Goal: Transaction & Acquisition: Purchase product/service

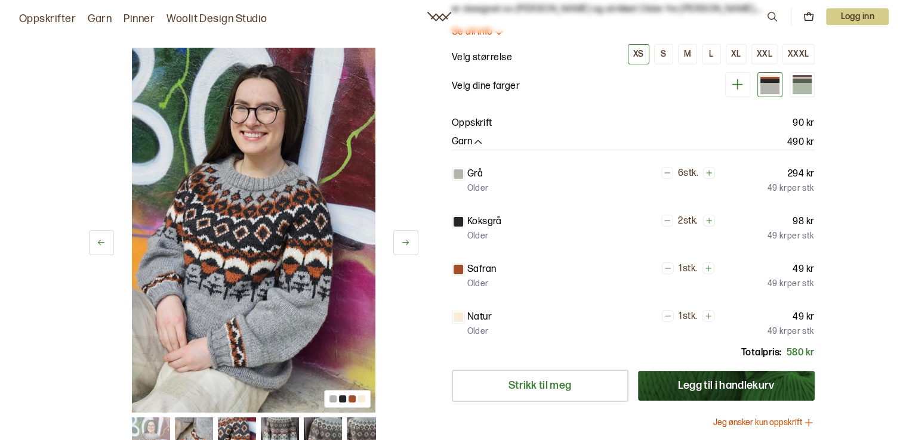
scroll to position [239, 0]
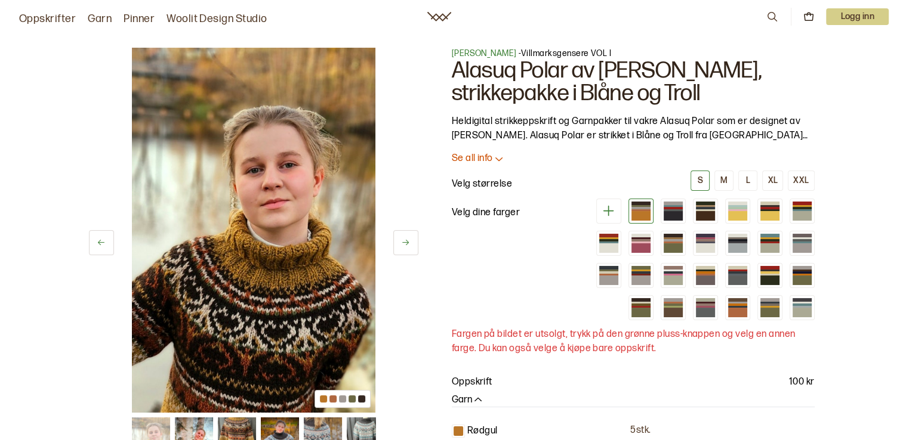
click at [317, 346] on img at bounding box center [253, 230] width 243 height 365
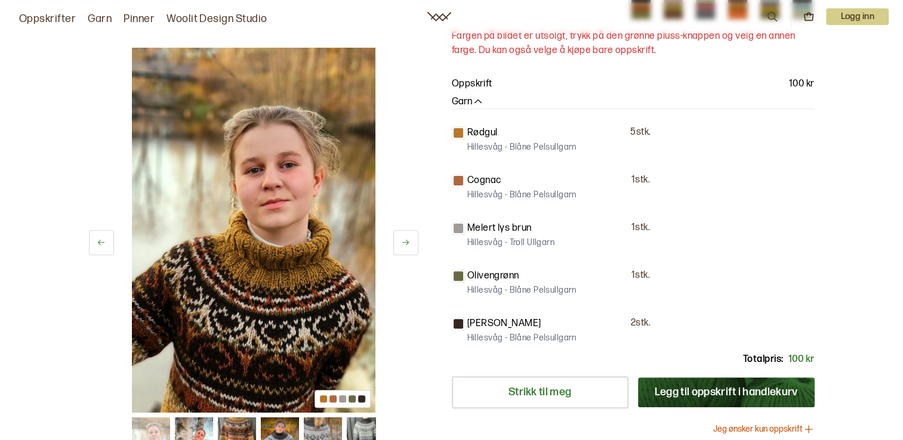
click at [413, 242] on button at bounding box center [405, 242] width 25 height 25
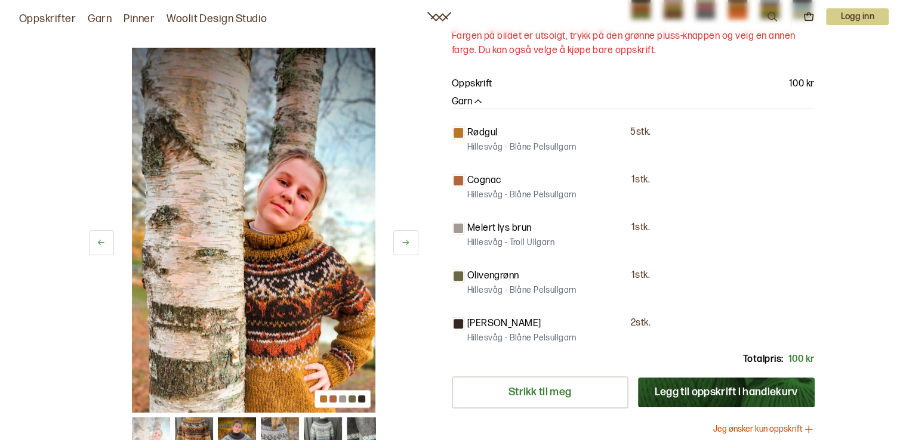
click at [413, 242] on button at bounding box center [405, 242] width 25 height 25
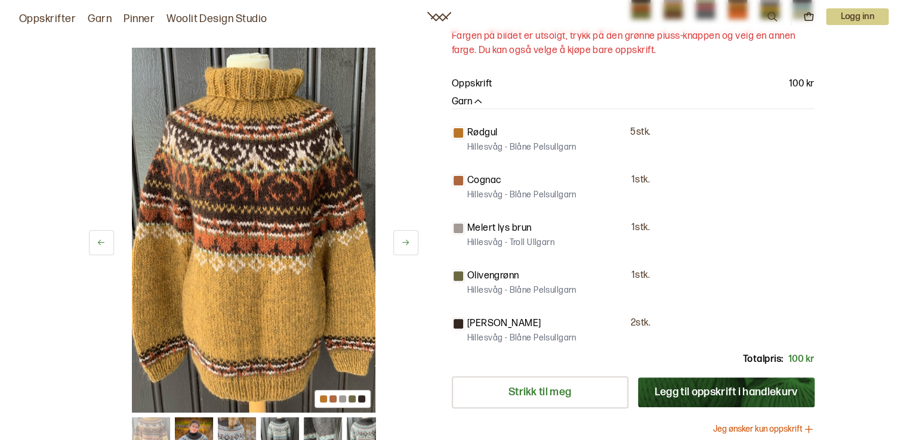
click at [413, 242] on button at bounding box center [405, 242] width 25 height 25
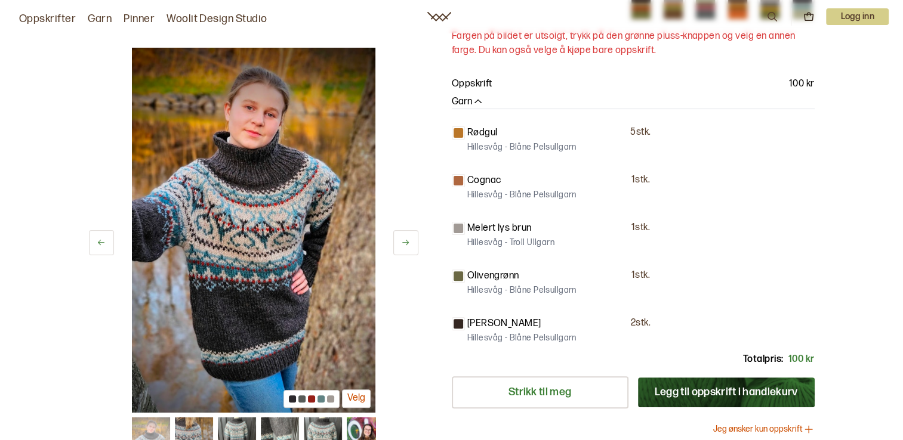
click at [413, 242] on button at bounding box center [405, 242] width 25 height 25
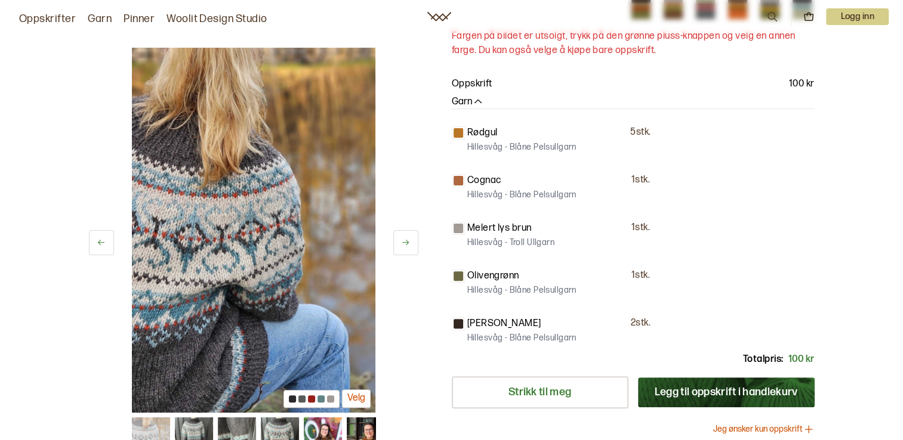
click at [413, 242] on button at bounding box center [405, 242] width 25 height 25
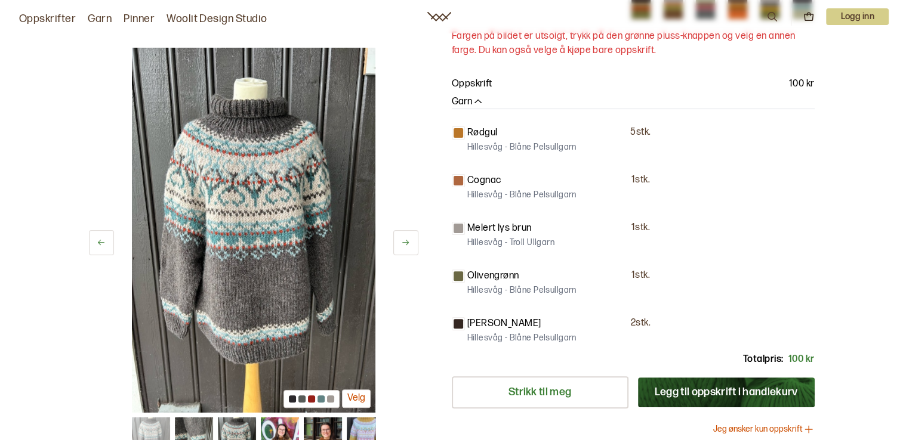
click at [413, 242] on button at bounding box center [405, 242] width 25 height 25
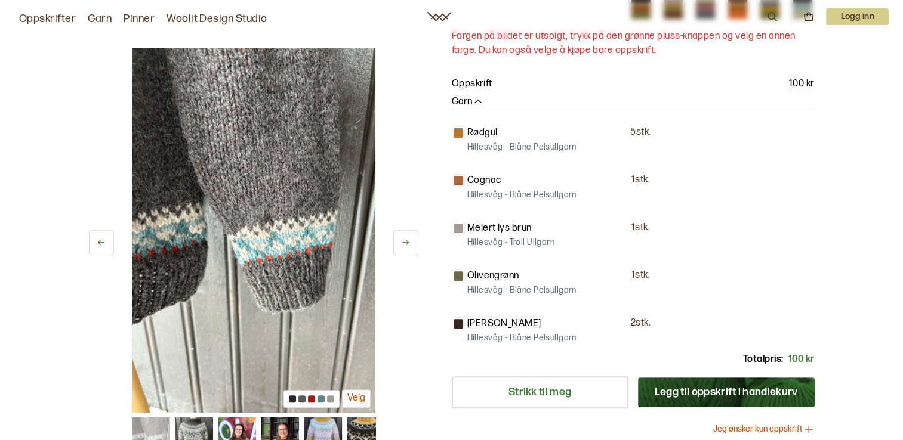
click at [413, 242] on button at bounding box center [405, 242] width 25 height 25
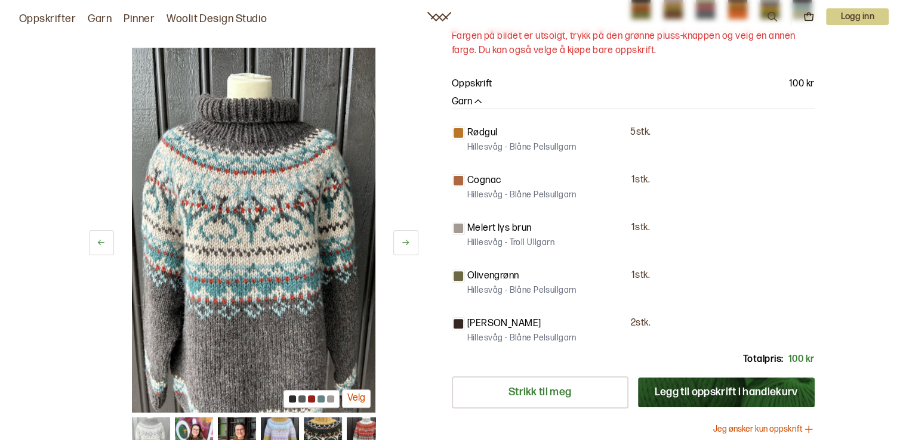
click at [413, 242] on button at bounding box center [405, 242] width 25 height 25
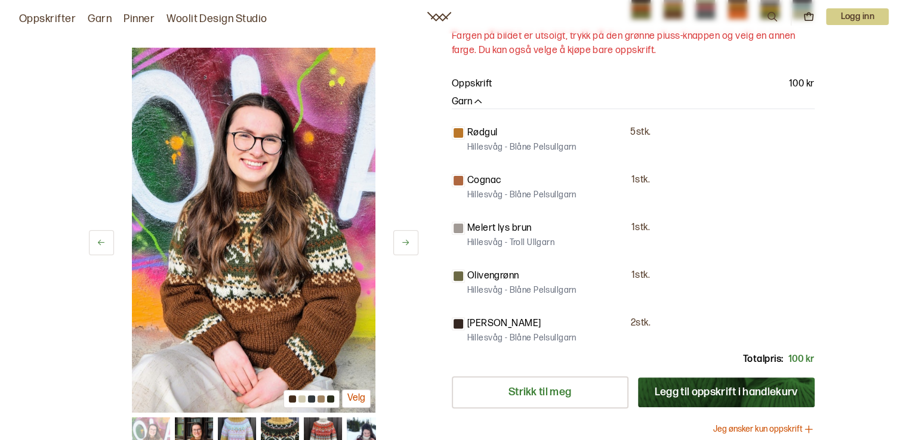
click at [413, 242] on button at bounding box center [405, 242] width 25 height 25
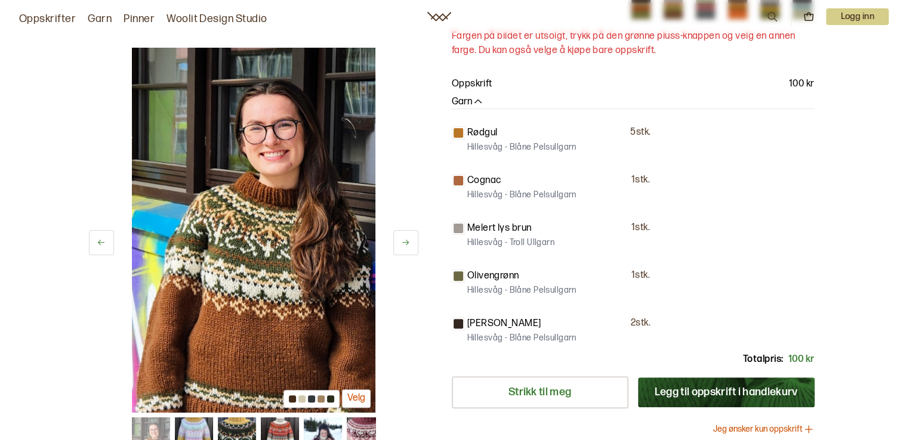
click at [413, 242] on button at bounding box center [405, 242] width 25 height 25
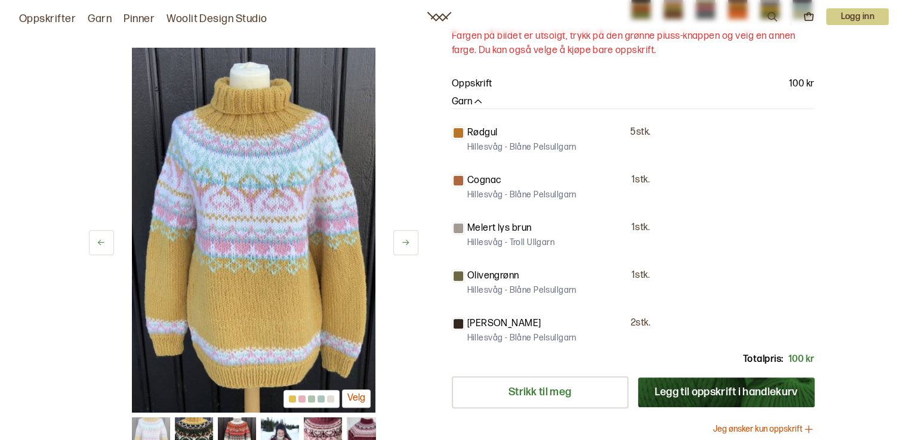
click at [413, 242] on button at bounding box center [405, 242] width 25 height 25
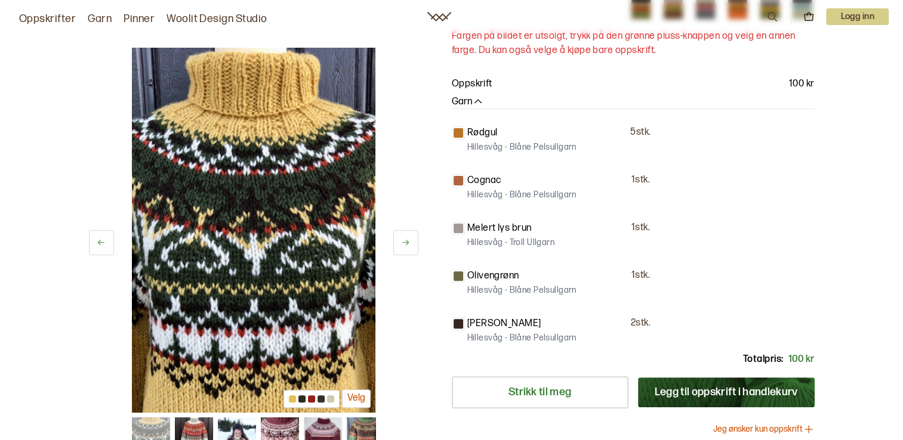
click at [413, 242] on button at bounding box center [405, 242] width 25 height 25
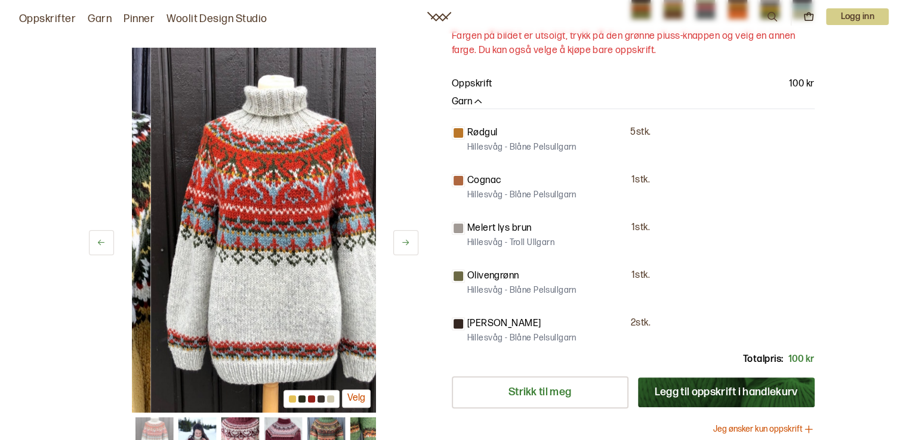
click at [413, 242] on button at bounding box center [405, 242] width 25 height 25
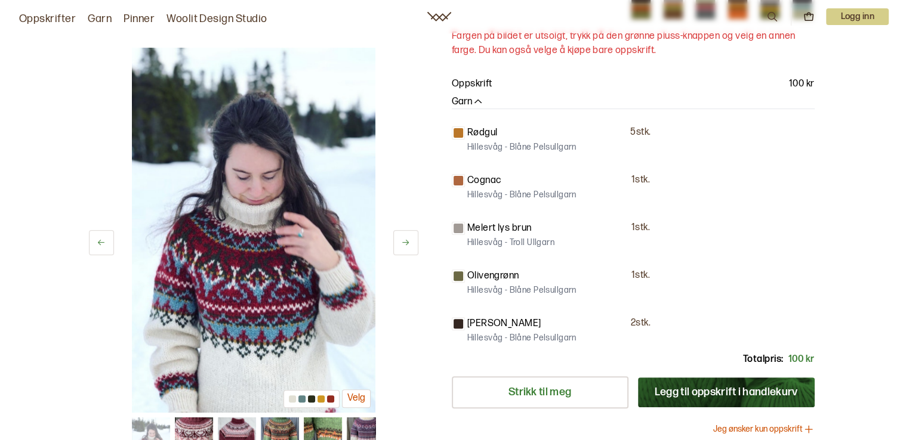
click at [413, 242] on button at bounding box center [405, 242] width 25 height 25
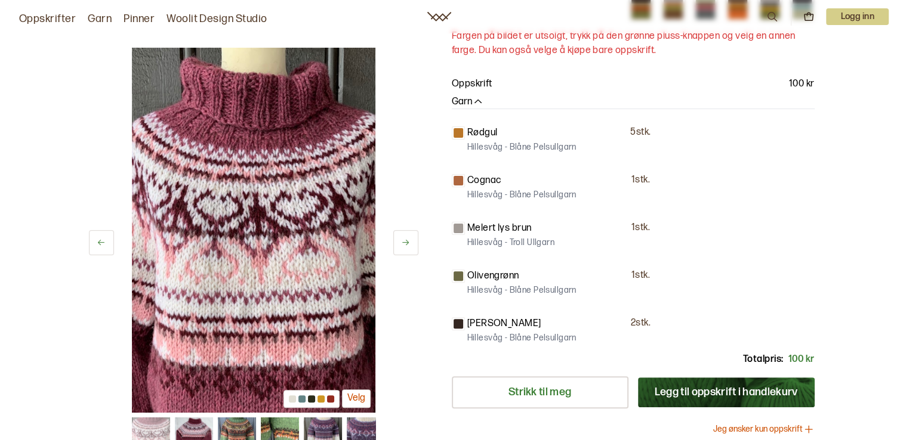
click at [413, 242] on button at bounding box center [405, 242] width 25 height 25
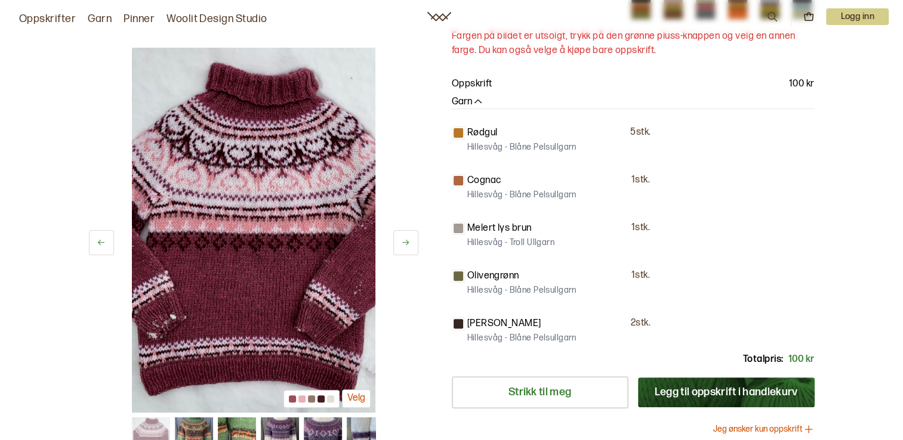
click at [413, 242] on button at bounding box center [405, 242] width 25 height 25
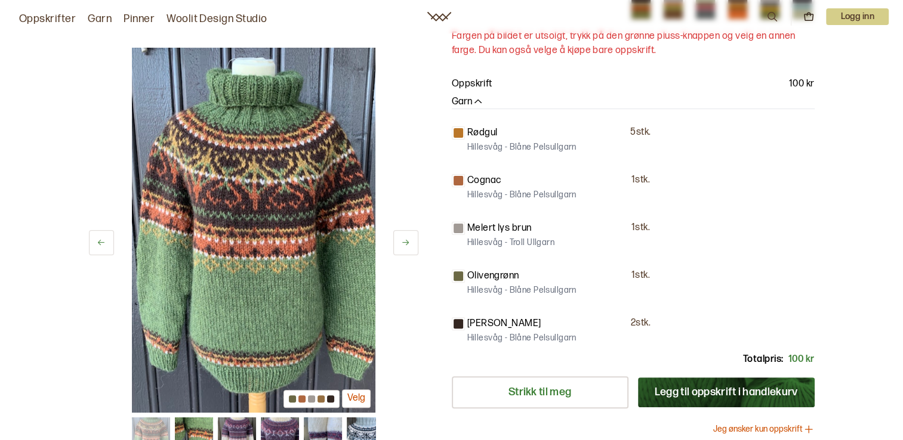
click at [413, 242] on button at bounding box center [405, 242] width 25 height 25
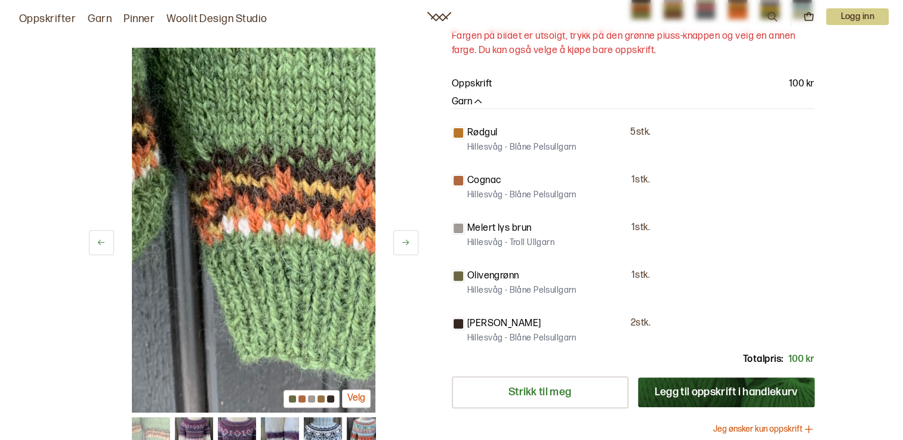
click at [413, 242] on button at bounding box center [405, 242] width 25 height 25
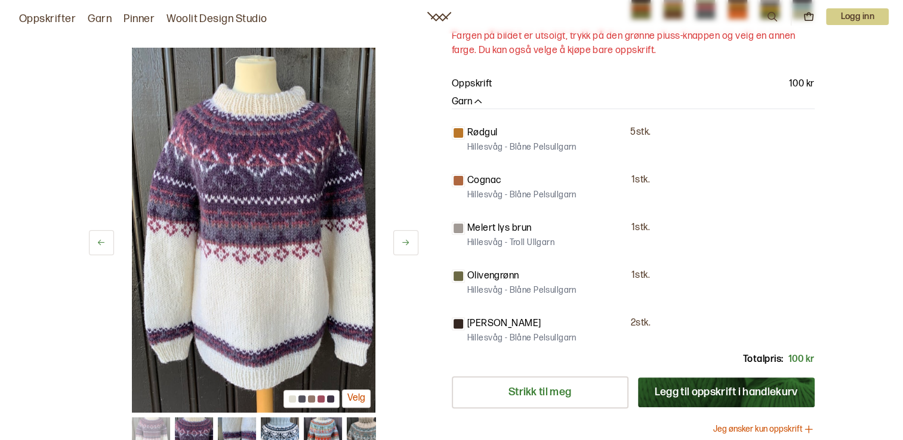
click at [413, 242] on button at bounding box center [405, 242] width 25 height 25
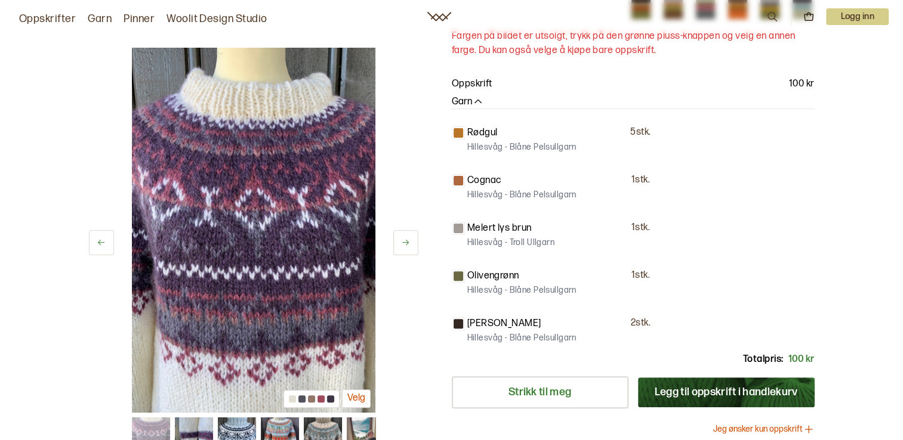
click at [413, 242] on button at bounding box center [405, 242] width 25 height 25
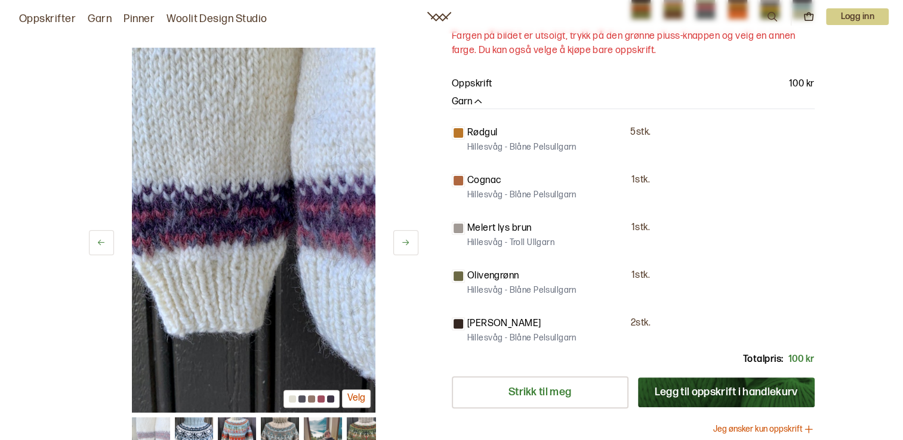
click at [413, 242] on button at bounding box center [405, 242] width 25 height 25
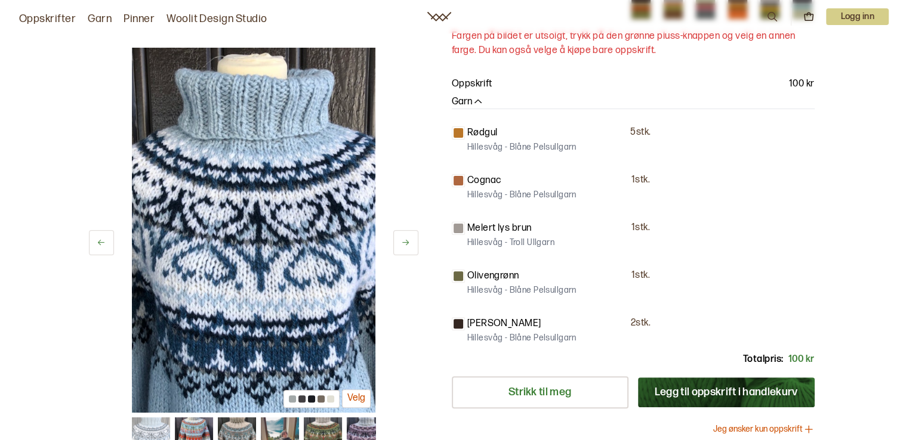
click at [413, 242] on button at bounding box center [405, 242] width 25 height 25
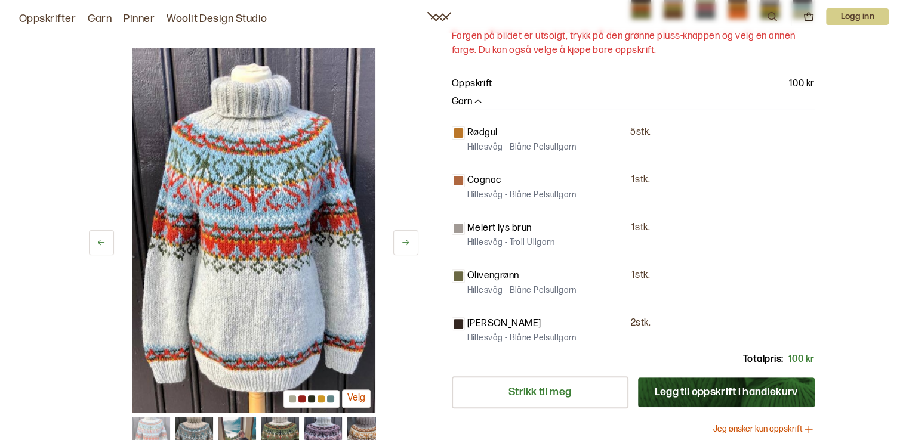
click at [413, 242] on button at bounding box center [405, 242] width 25 height 25
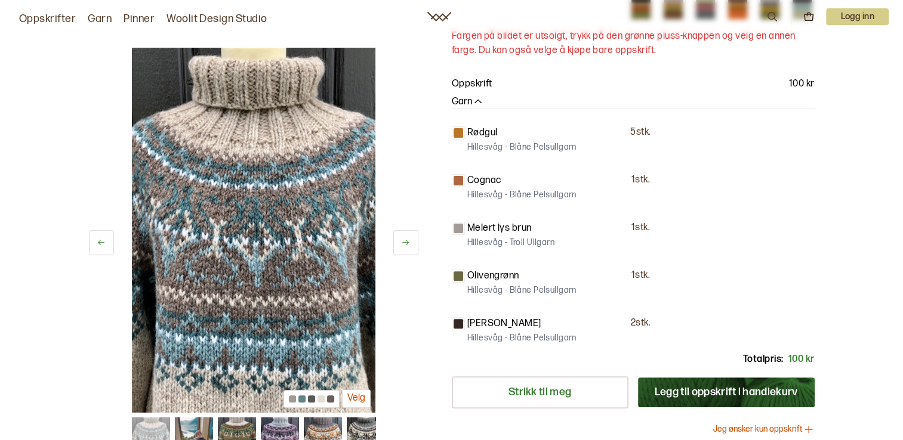
click at [413, 242] on button at bounding box center [405, 242] width 25 height 25
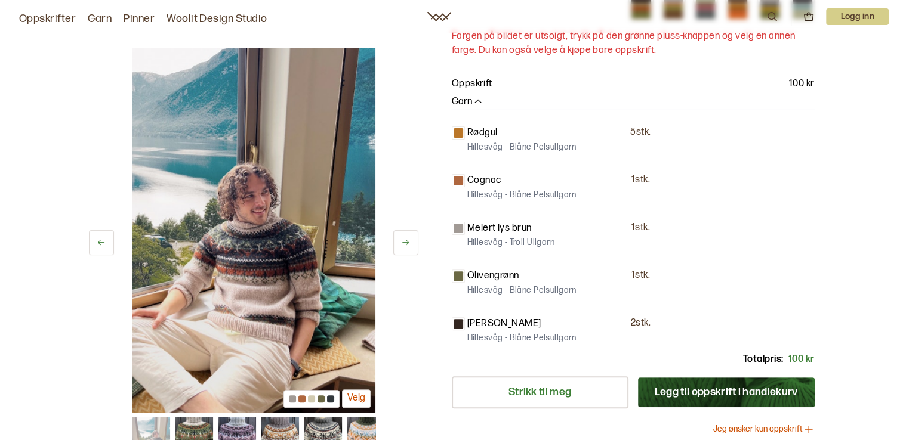
click at [413, 242] on button at bounding box center [405, 242] width 25 height 25
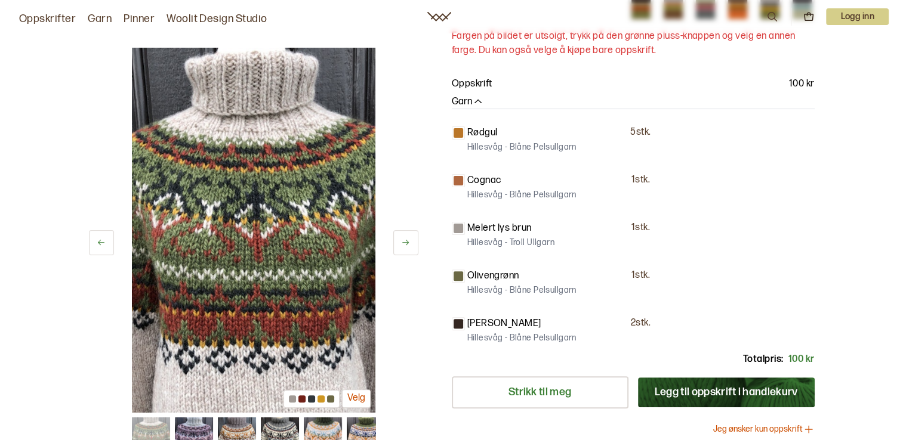
click at [413, 242] on button at bounding box center [405, 242] width 25 height 25
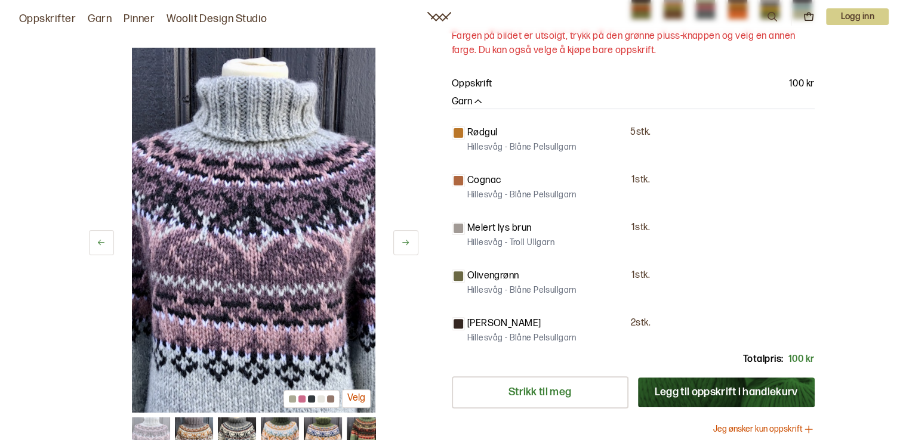
click at [413, 242] on button at bounding box center [405, 242] width 25 height 25
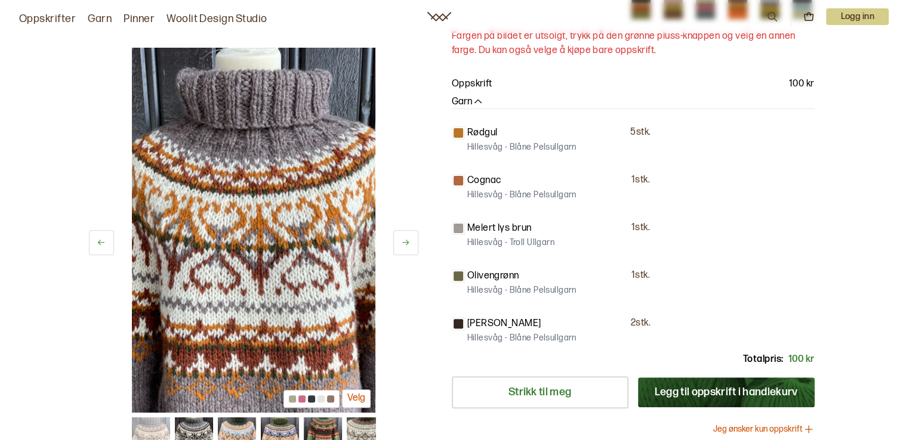
click at [413, 242] on button at bounding box center [405, 242] width 25 height 25
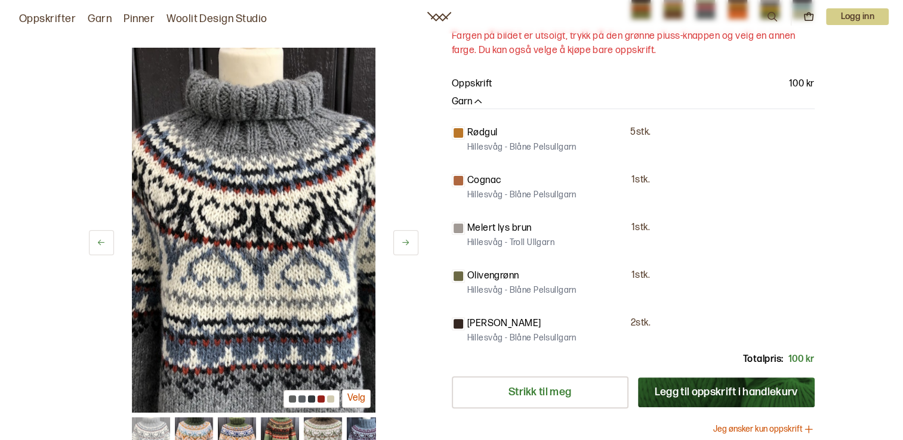
click at [413, 242] on button at bounding box center [405, 242] width 25 height 25
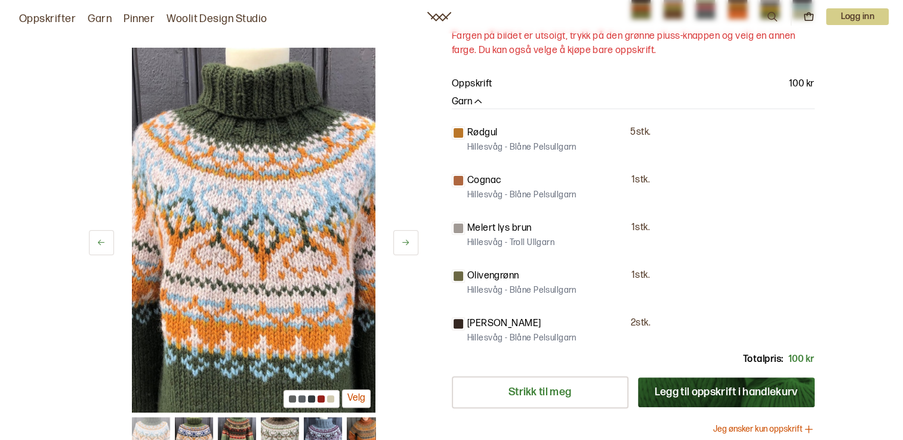
click at [413, 242] on button at bounding box center [405, 242] width 25 height 25
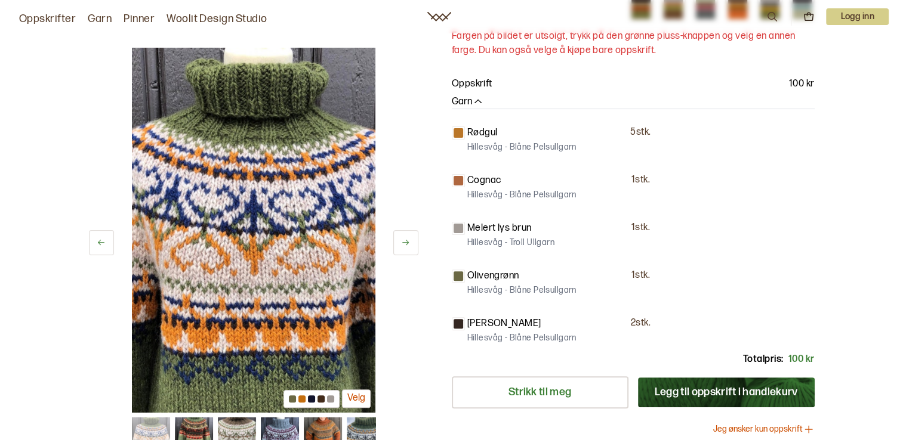
click at [413, 242] on button at bounding box center [405, 242] width 25 height 25
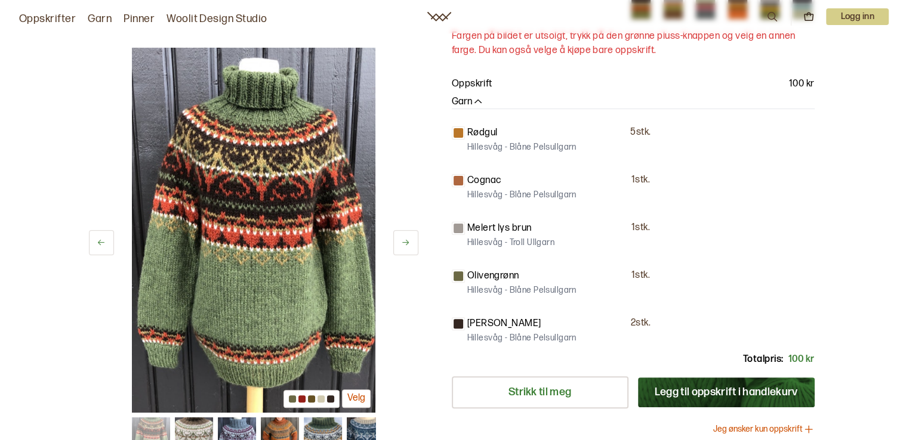
click at [413, 242] on button at bounding box center [405, 242] width 25 height 25
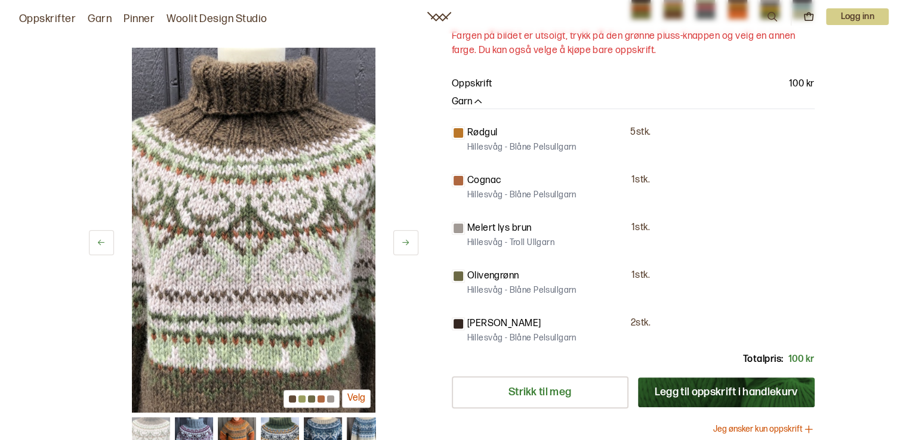
click at [413, 242] on button at bounding box center [405, 242] width 25 height 25
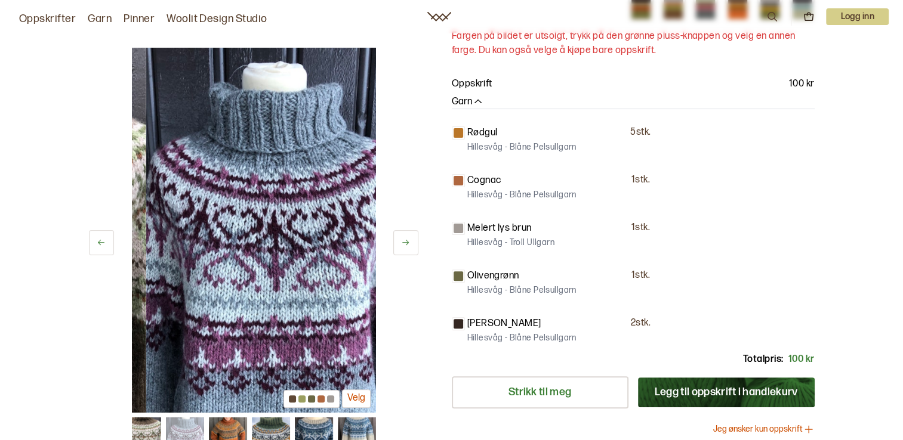
click at [413, 242] on button at bounding box center [405, 242] width 25 height 25
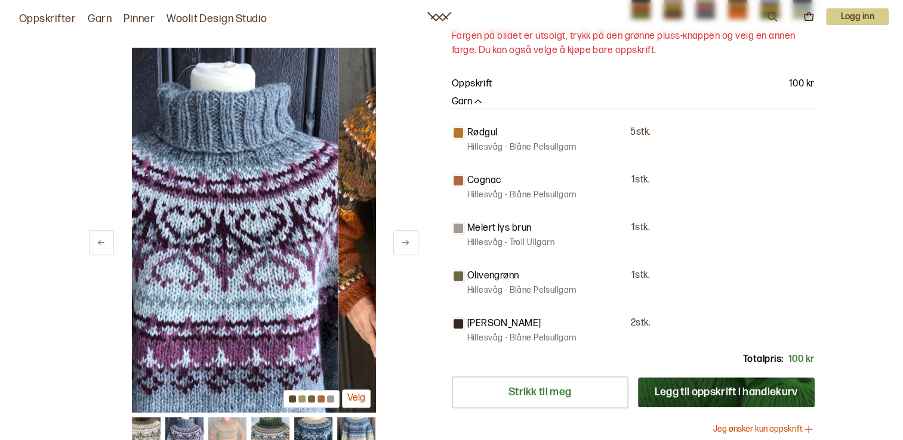
click at [413, 242] on button at bounding box center [405, 242] width 25 height 25
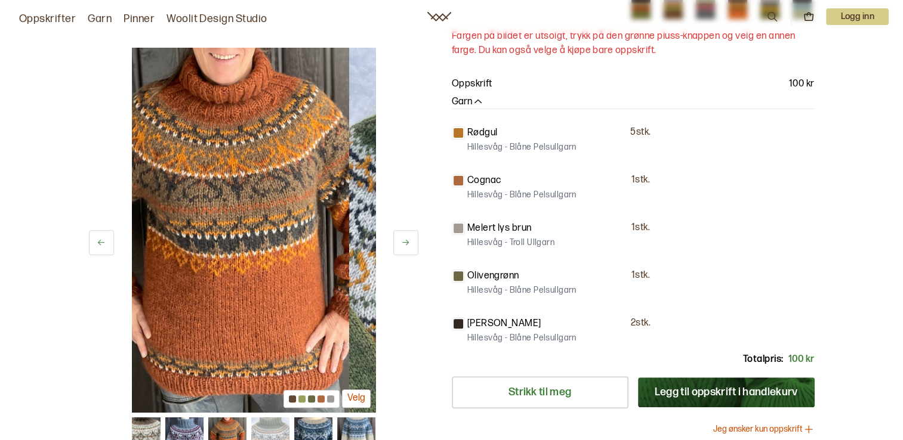
click at [413, 242] on button at bounding box center [405, 242] width 25 height 25
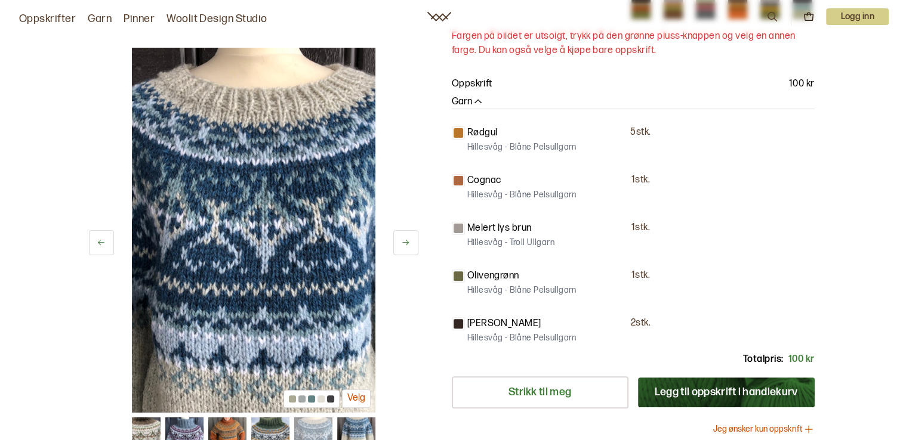
click at [409, 239] on icon at bounding box center [405, 242] width 9 height 9
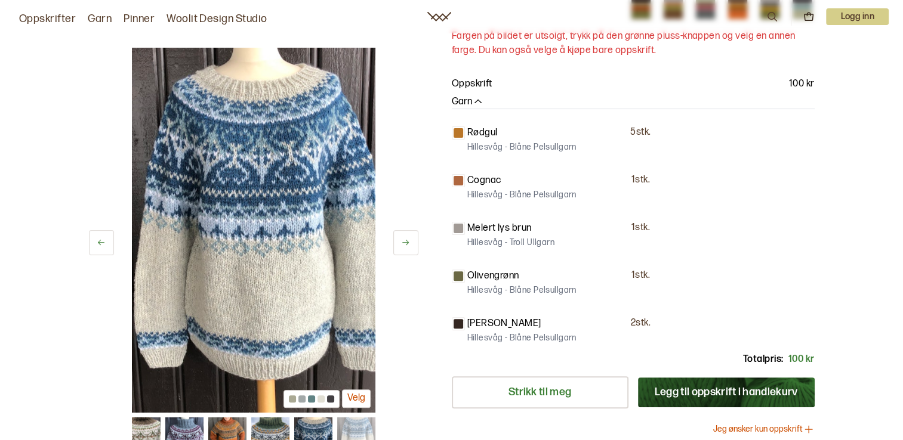
click at [405, 239] on icon at bounding box center [405, 242] width 9 height 9
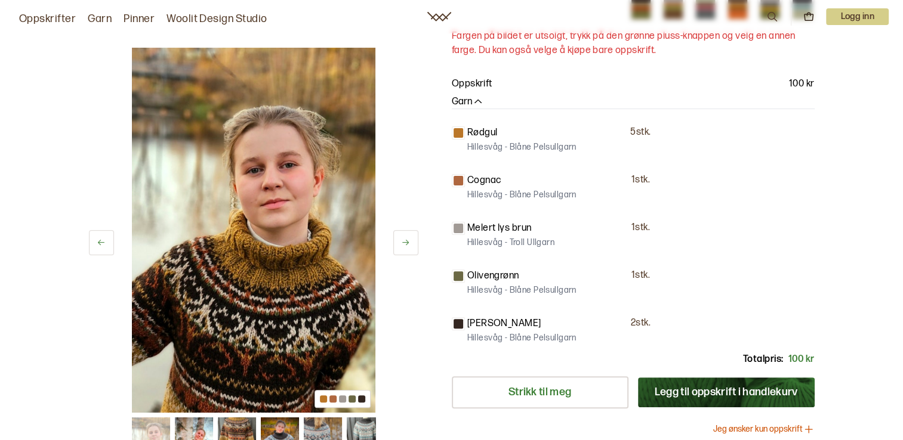
click at [404, 237] on button at bounding box center [405, 242] width 25 height 25
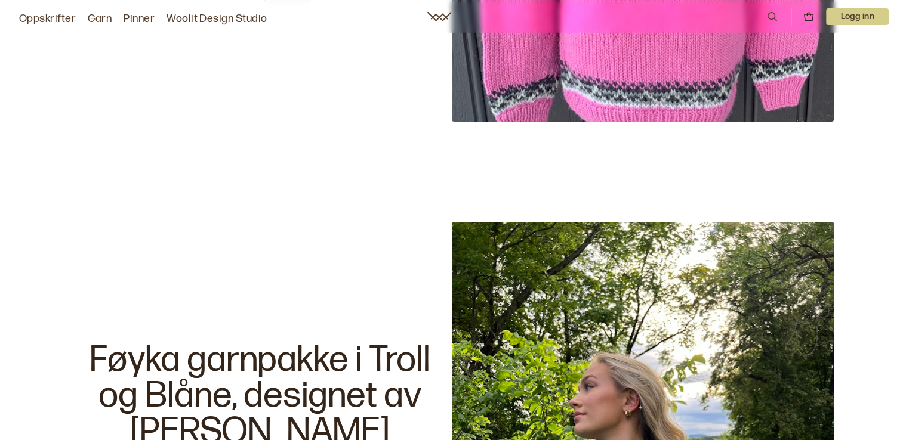
scroll to position [3283, 0]
